Goal: Information Seeking & Learning: Learn about a topic

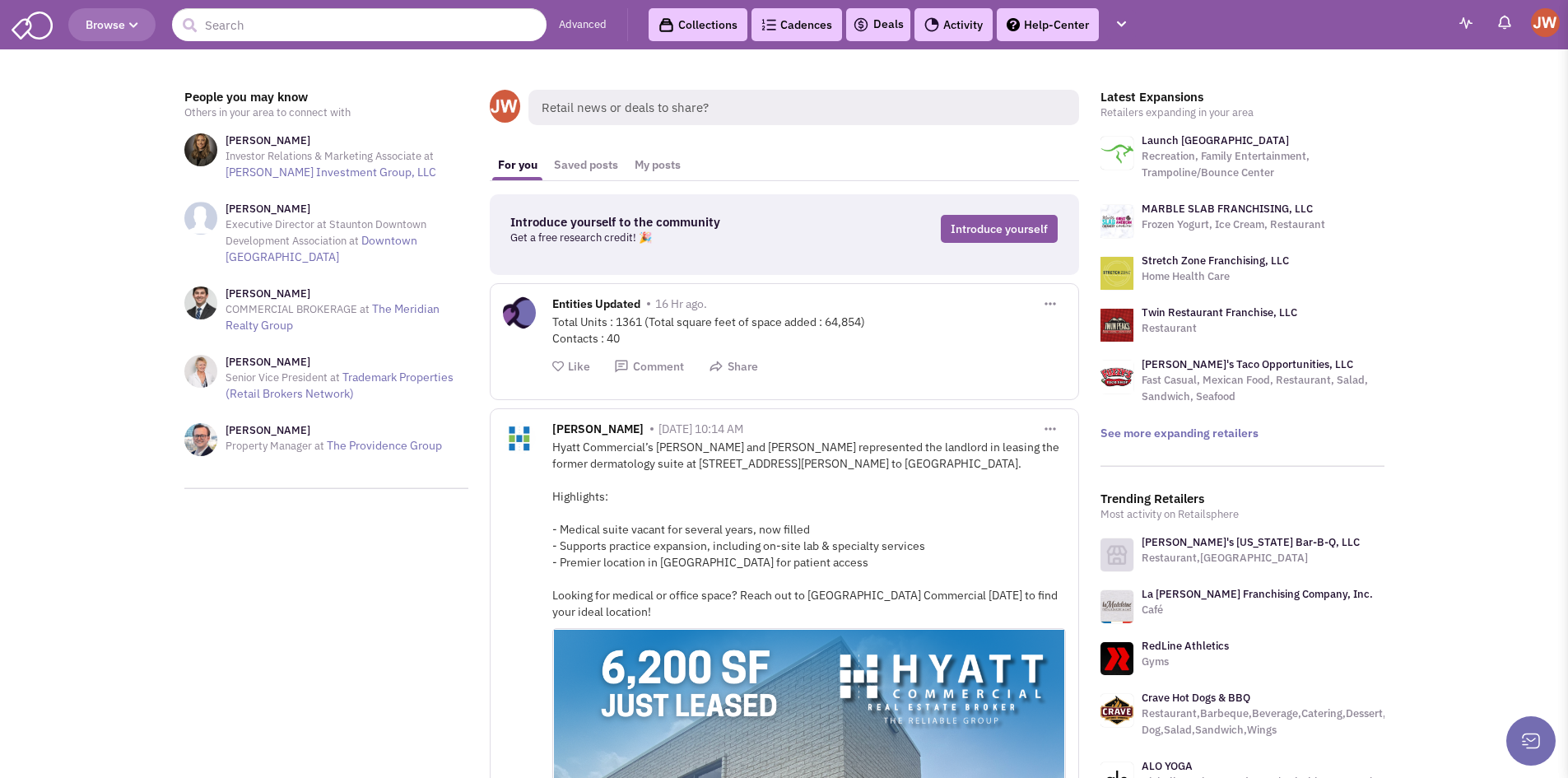
click at [97, 22] on span "Browse" at bounding box center [112, 24] width 53 height 15
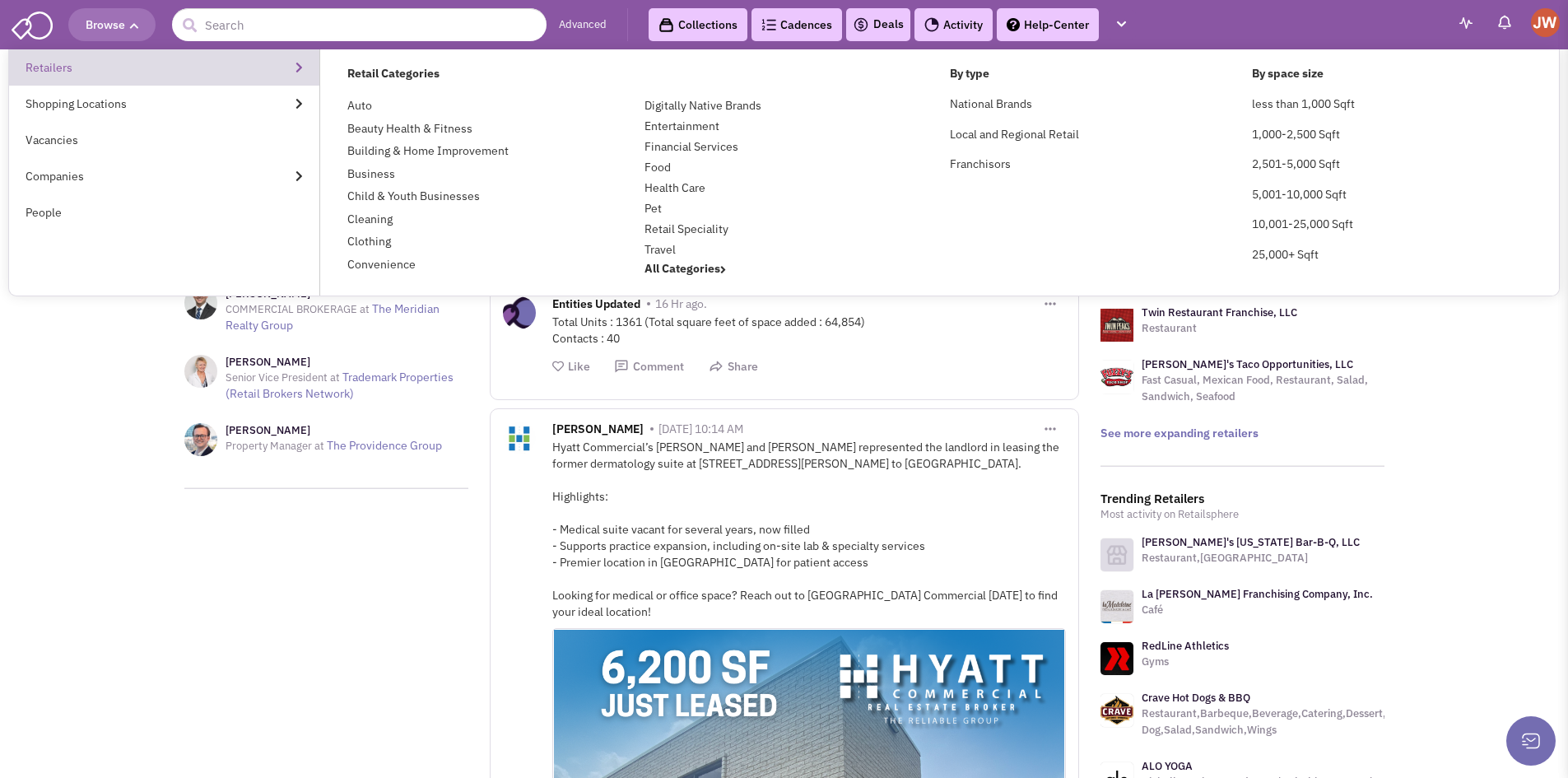
click at [47, 61] on link "Retailers" at bounding box center [163, 67] width 310 height 36
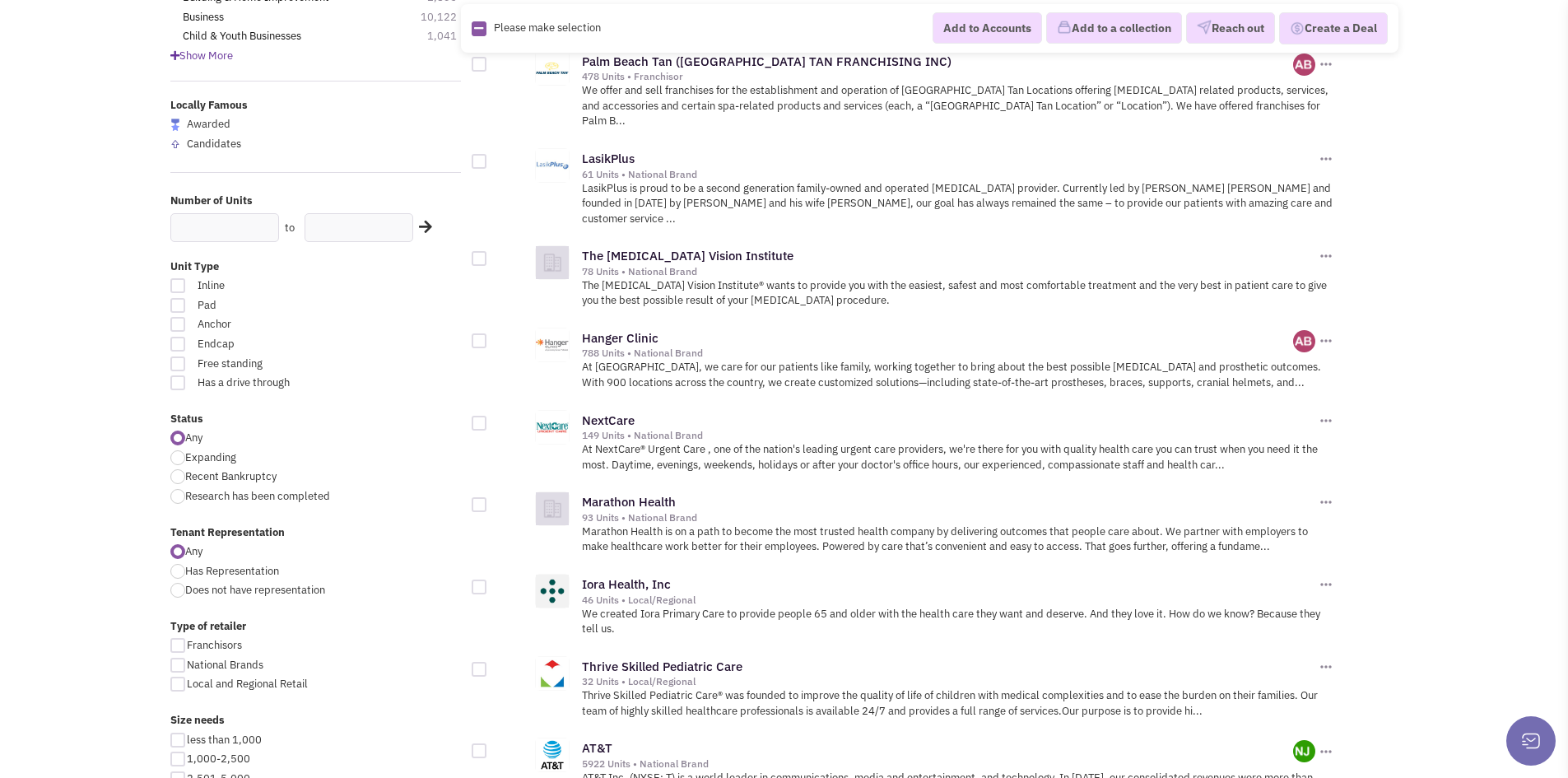
scroll to position [247, 0]
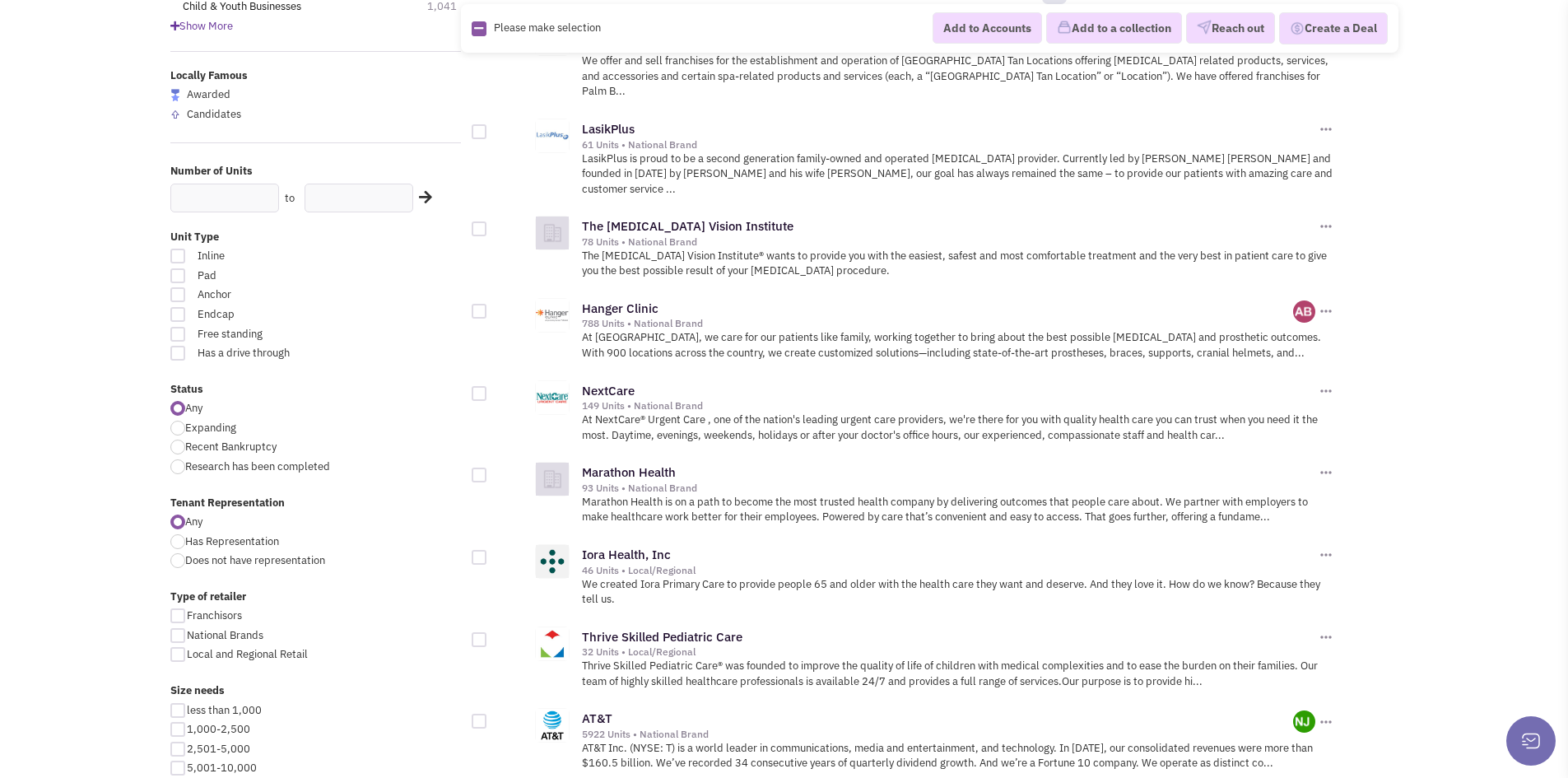
click at [181, 430] on div at bounding box center [177, 427] width 15 height 15
click at [185, 430] on input "Expanding" at bounding box center [190, 429] width 11 height 11
radio input "true"
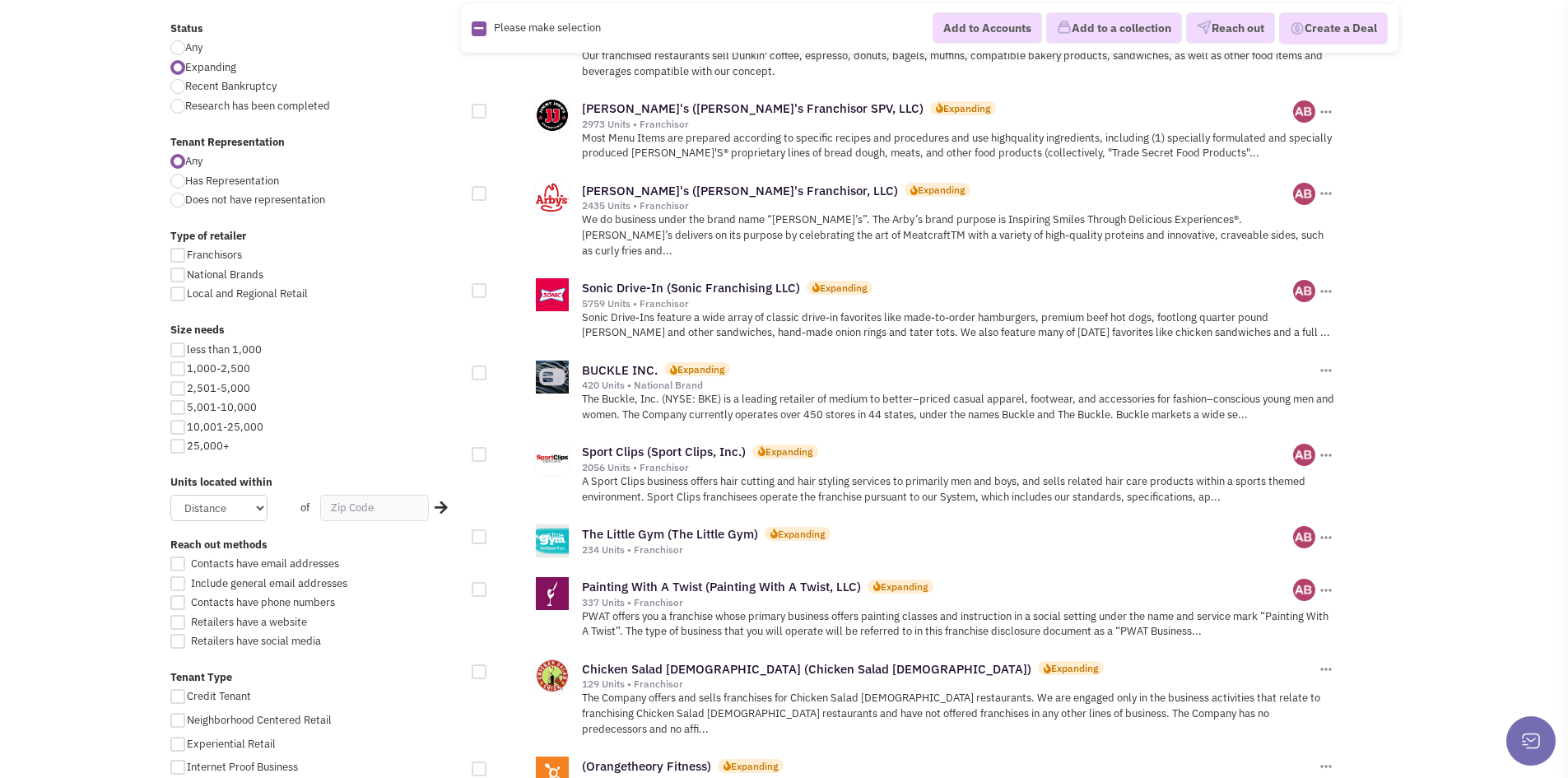
scroll to position [741, 0]
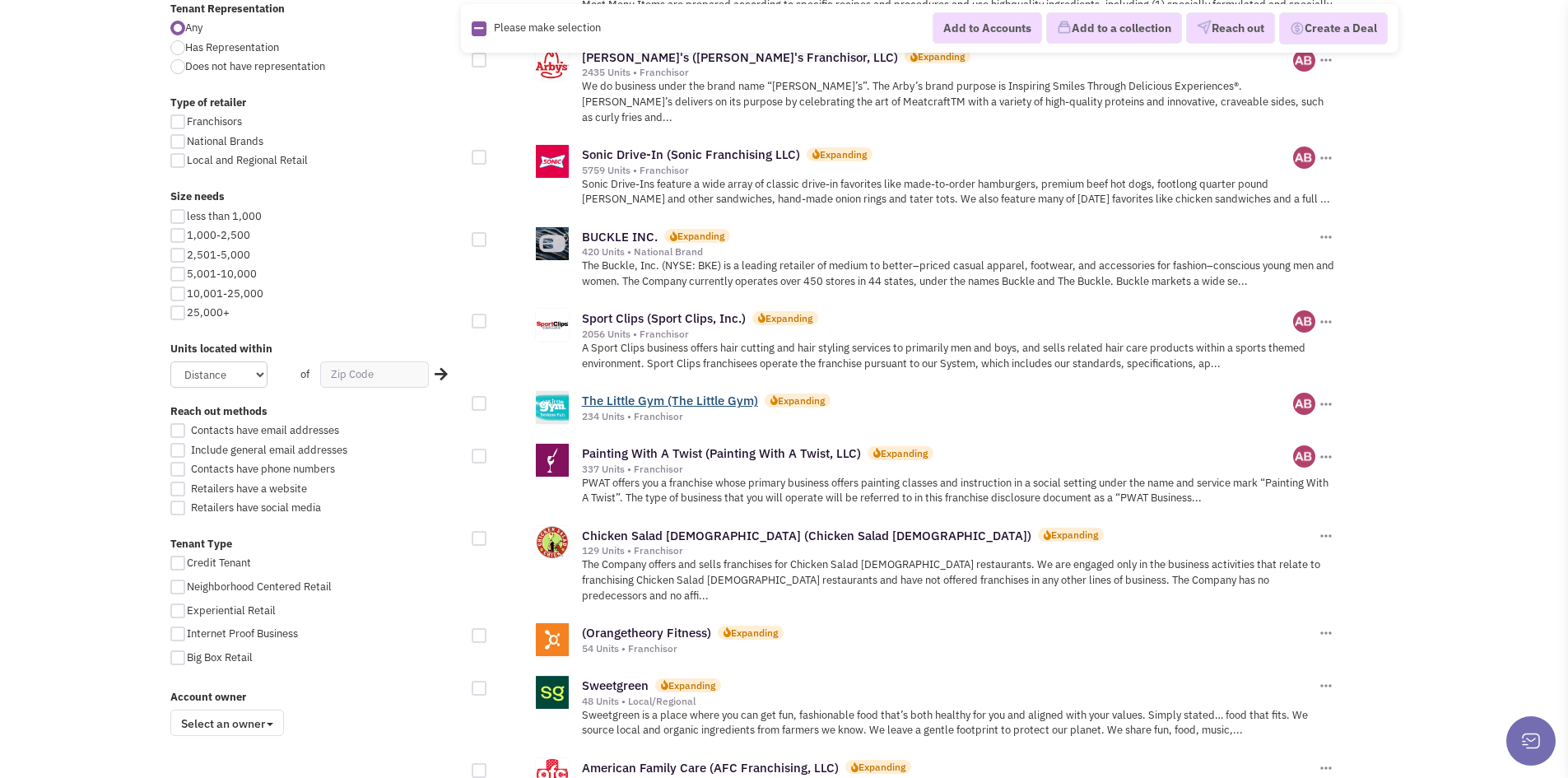
click at [707, 393] on link "The Little Gym (The Little Gym)" at bounding box center [670, 401] width 176 height 16
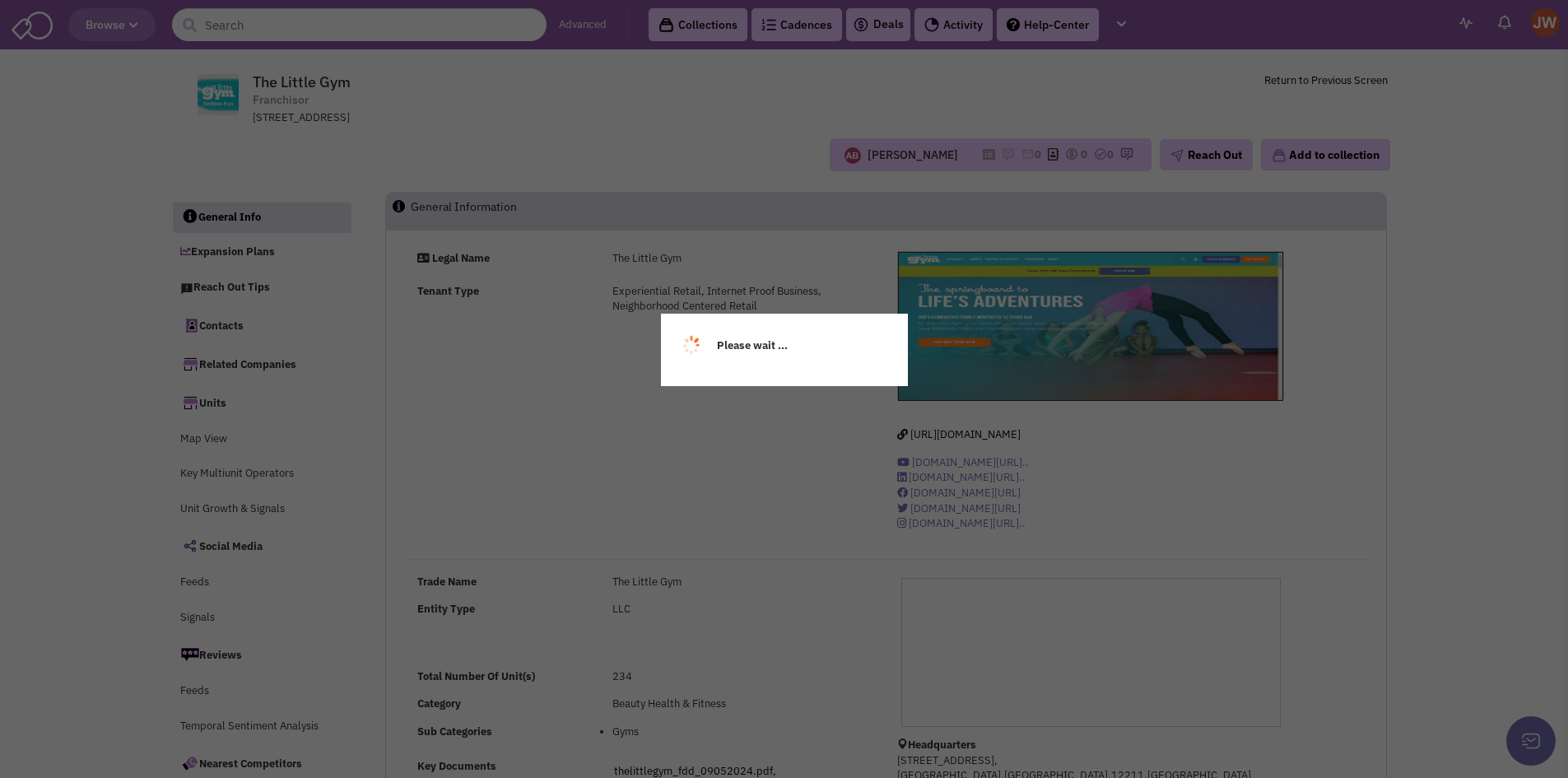
select select
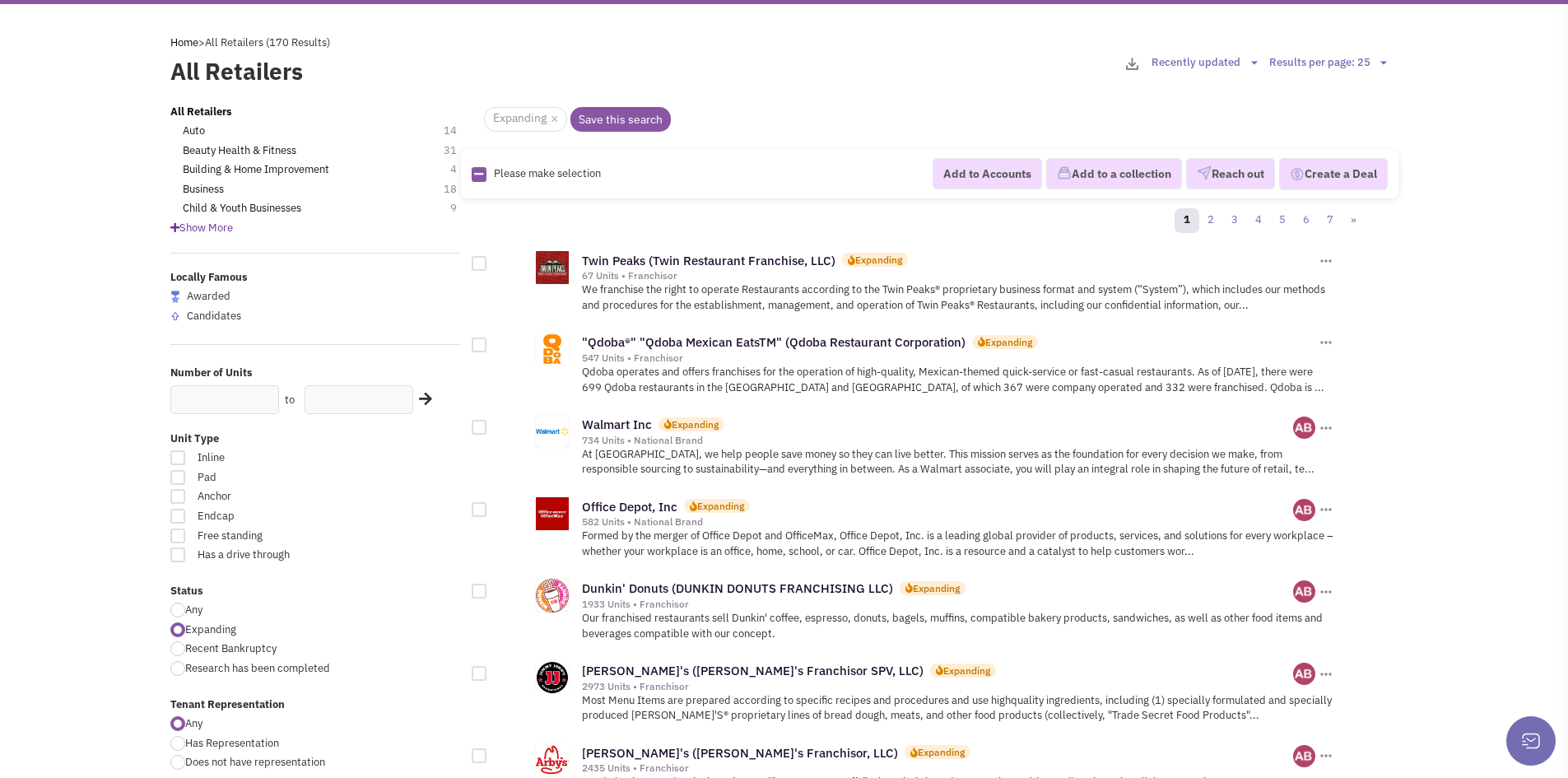
scroll to position [82, 0]
